Goal: Check status

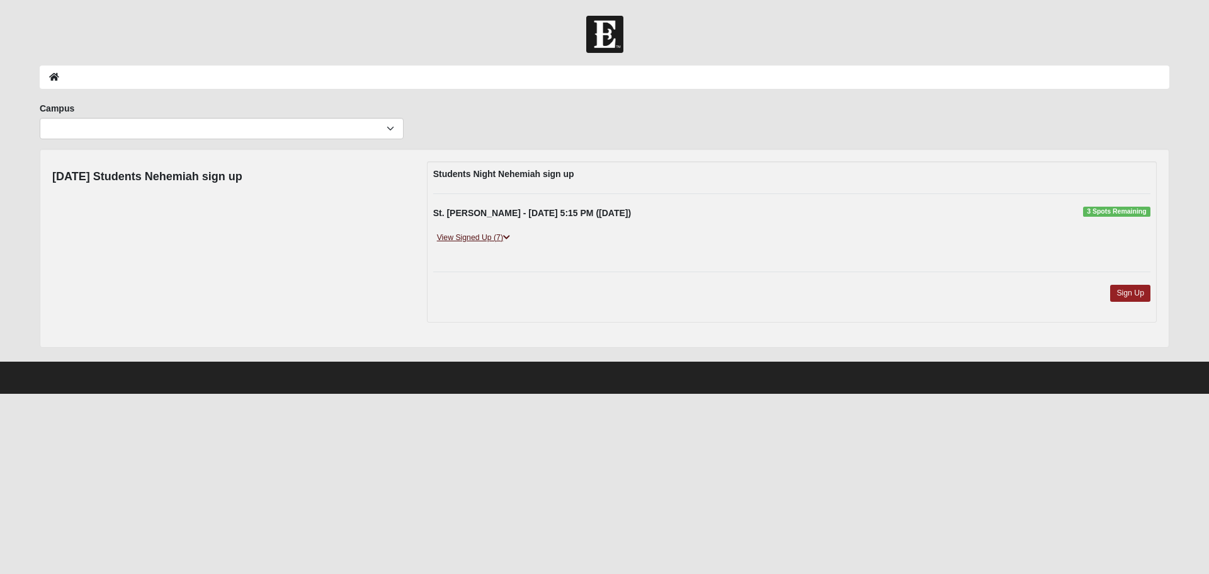
click at [499, 234] on link "View Signed Up (7)" at bounding box center [473, 237] width 81 height 13
click at [479, 240] on link "View Signed Up (9)" at bounding box center [473, 237] width 81 height 13
